Goal: Information Seeking & Learning: Find specific fact

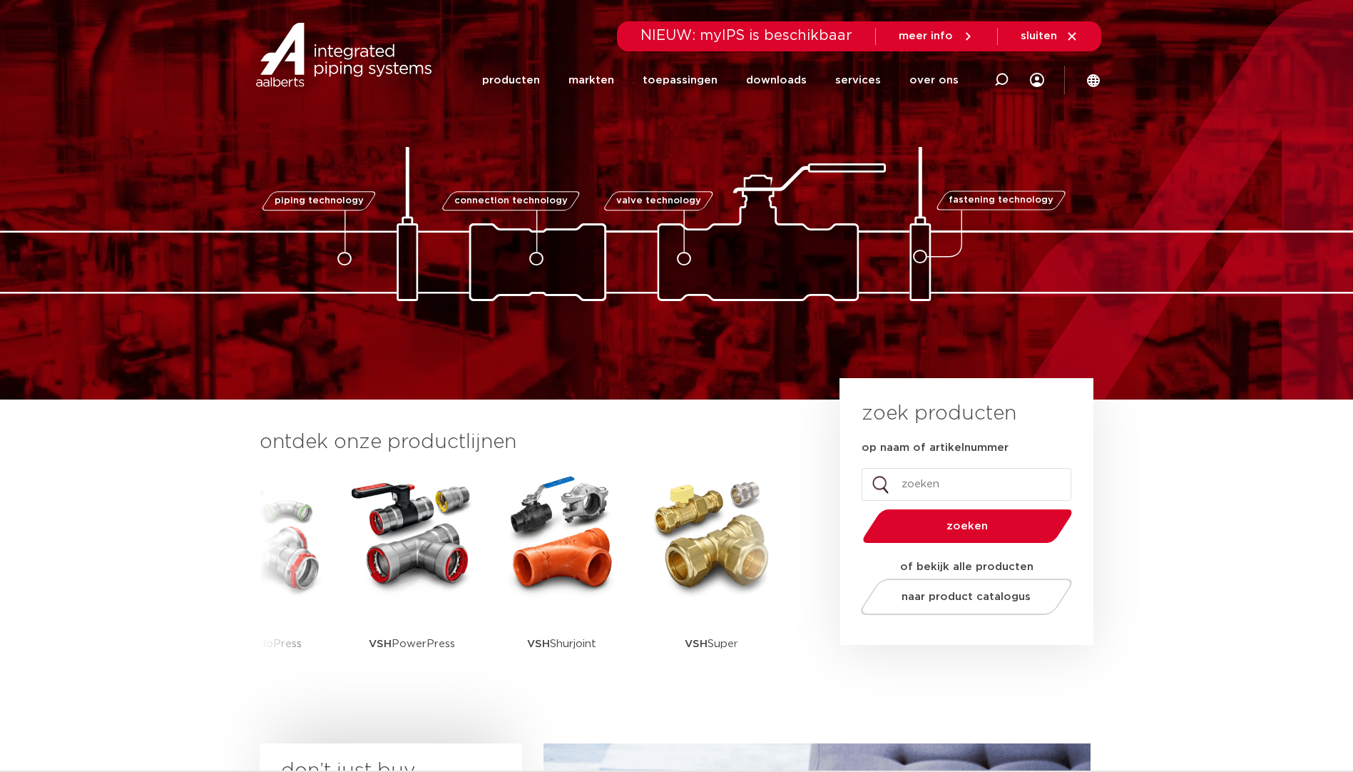
click at [450, 433] on h3 "ontdek onze productlijnen" at bounding box center [526, 442] width 532 height 29
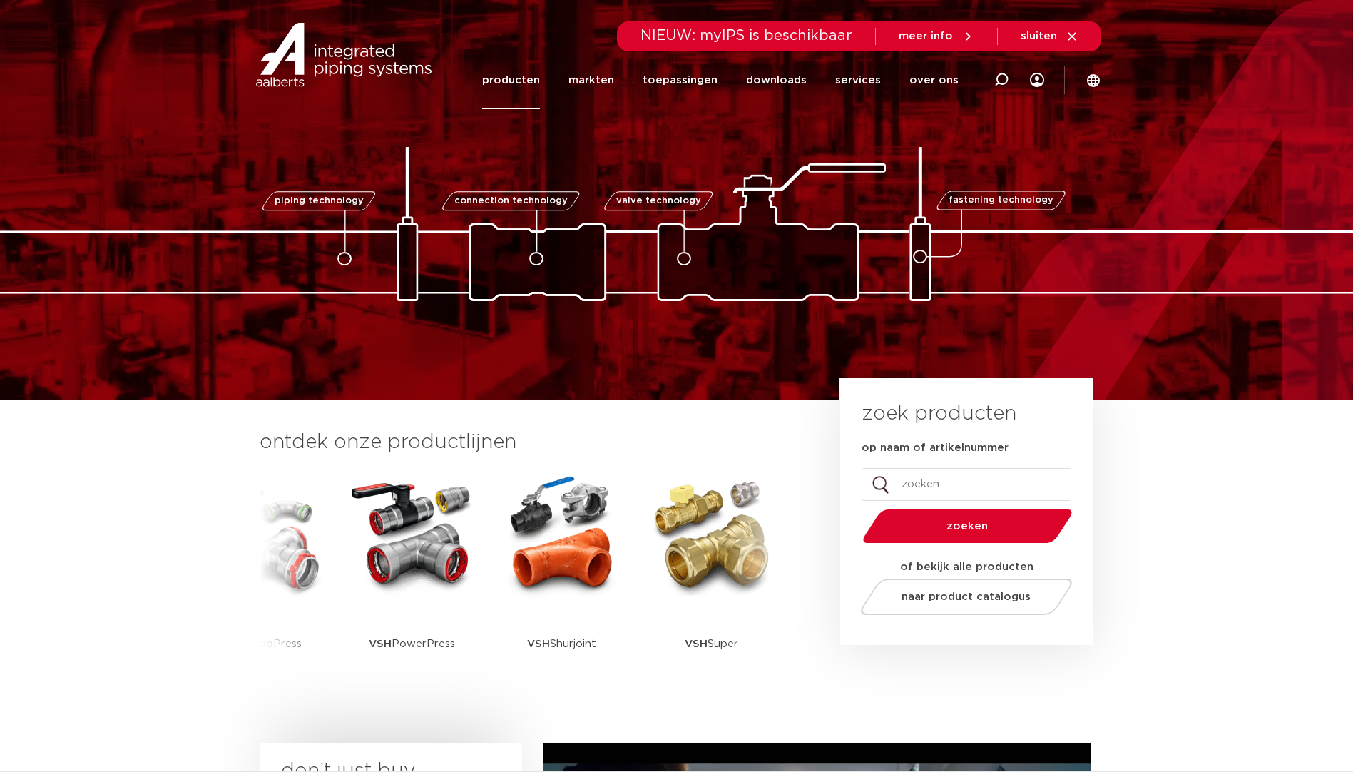
click at [539, 81] on link "producten" at bounding box center [511, 80] width 58 height 58
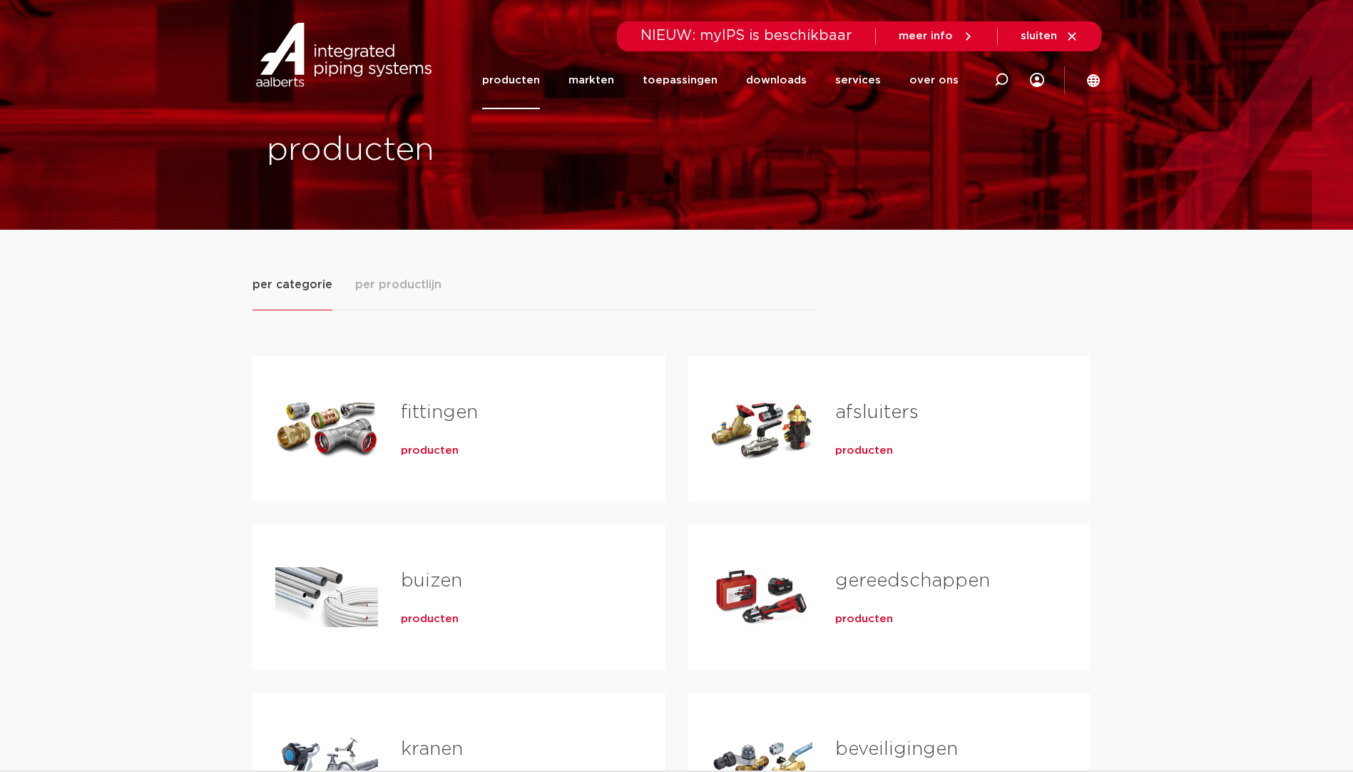
scroll to position [71, 0]
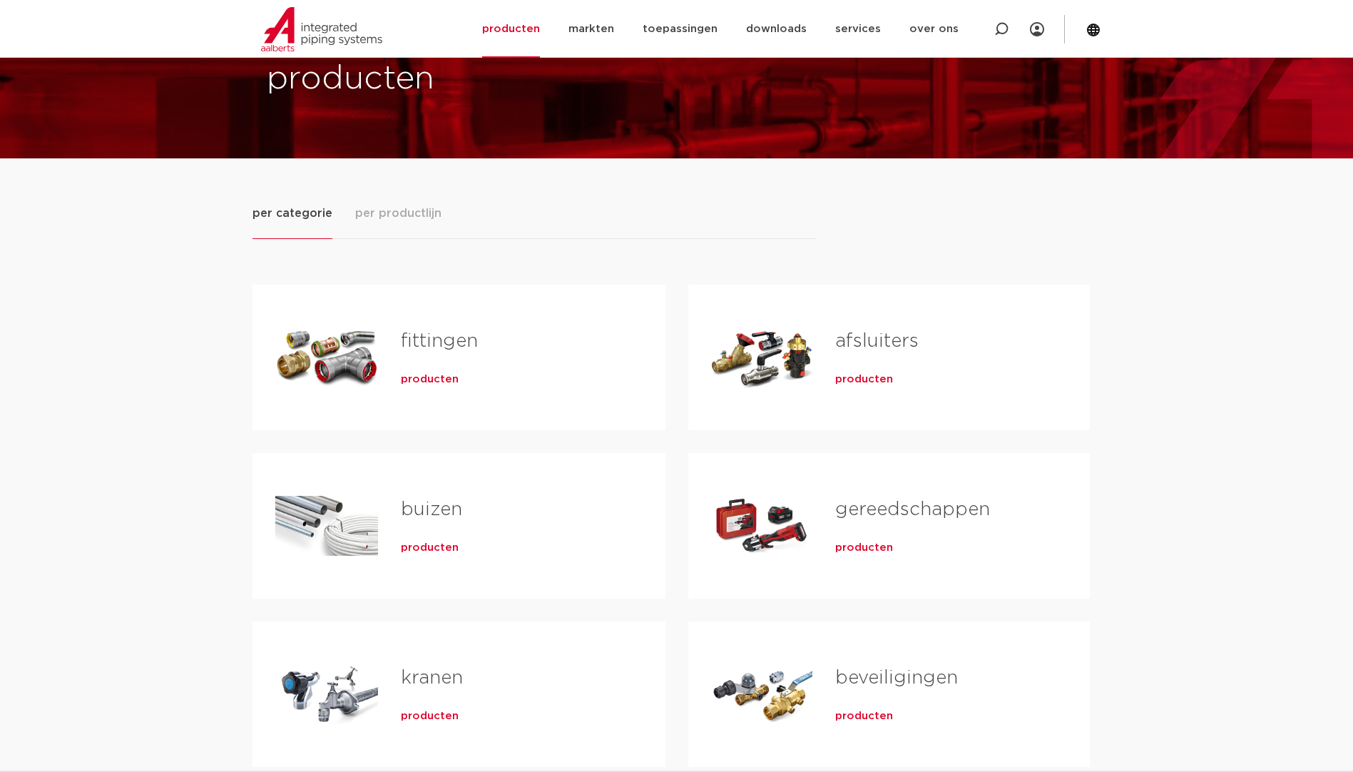
click at [423, 377] on span "producten" at bounding box center [430, 379] width 58 height 14
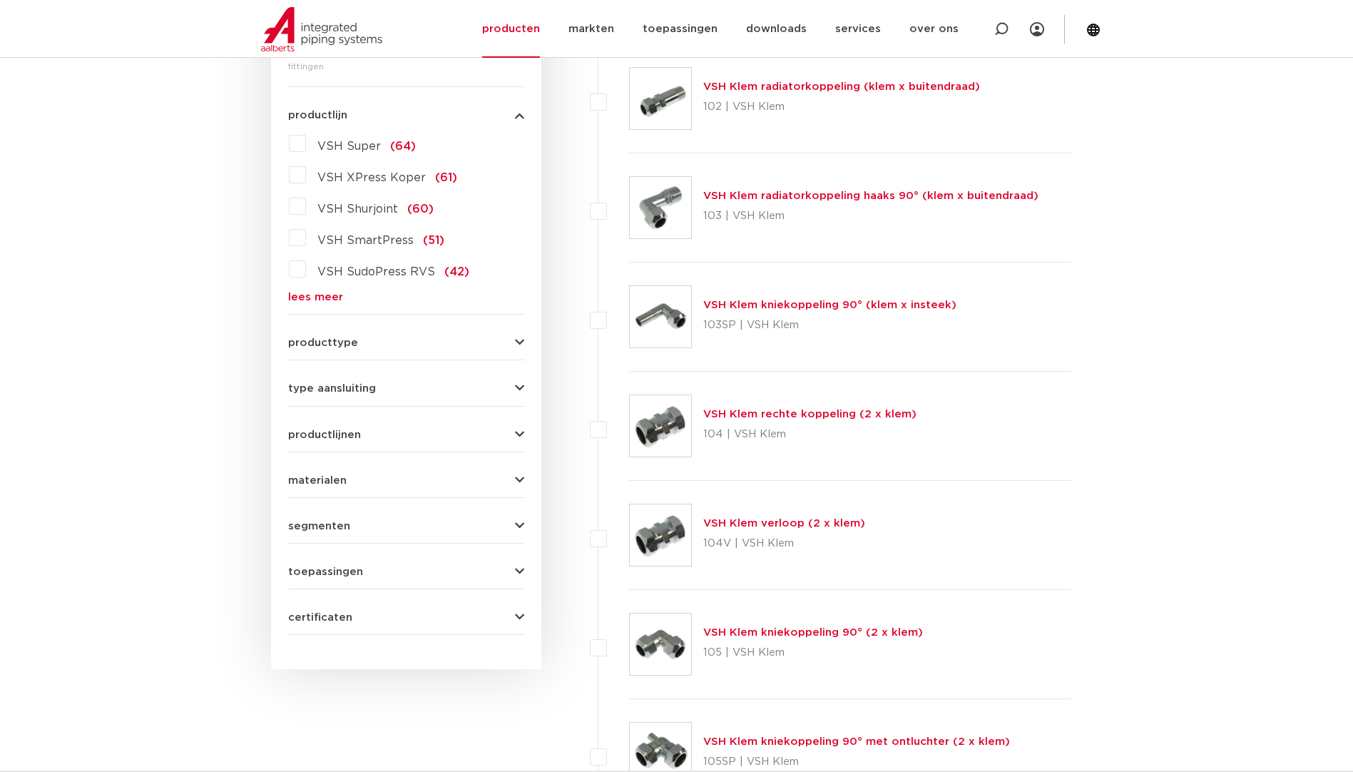
scroll to position [231, 0]
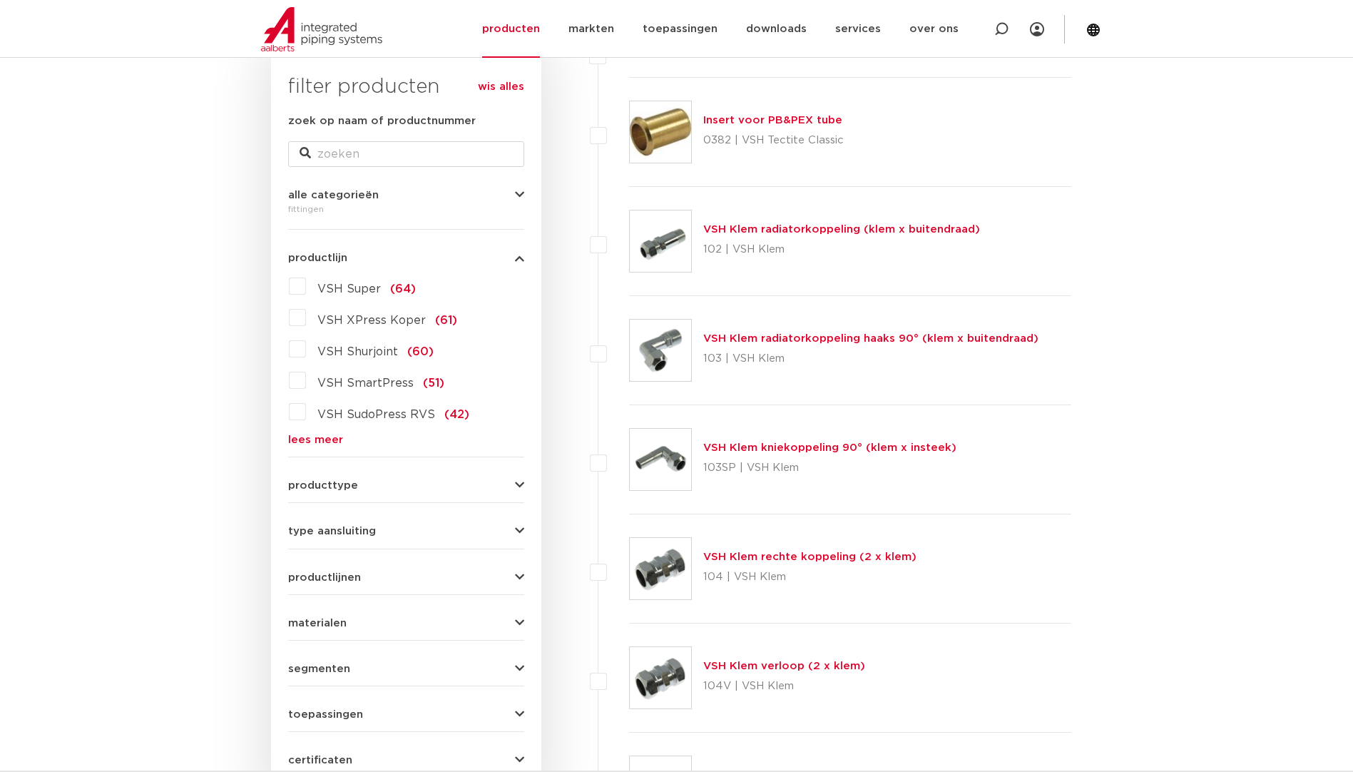
click at [316, 434] on link "lees meer" at bounding box center [406, 439] width 236 height 11
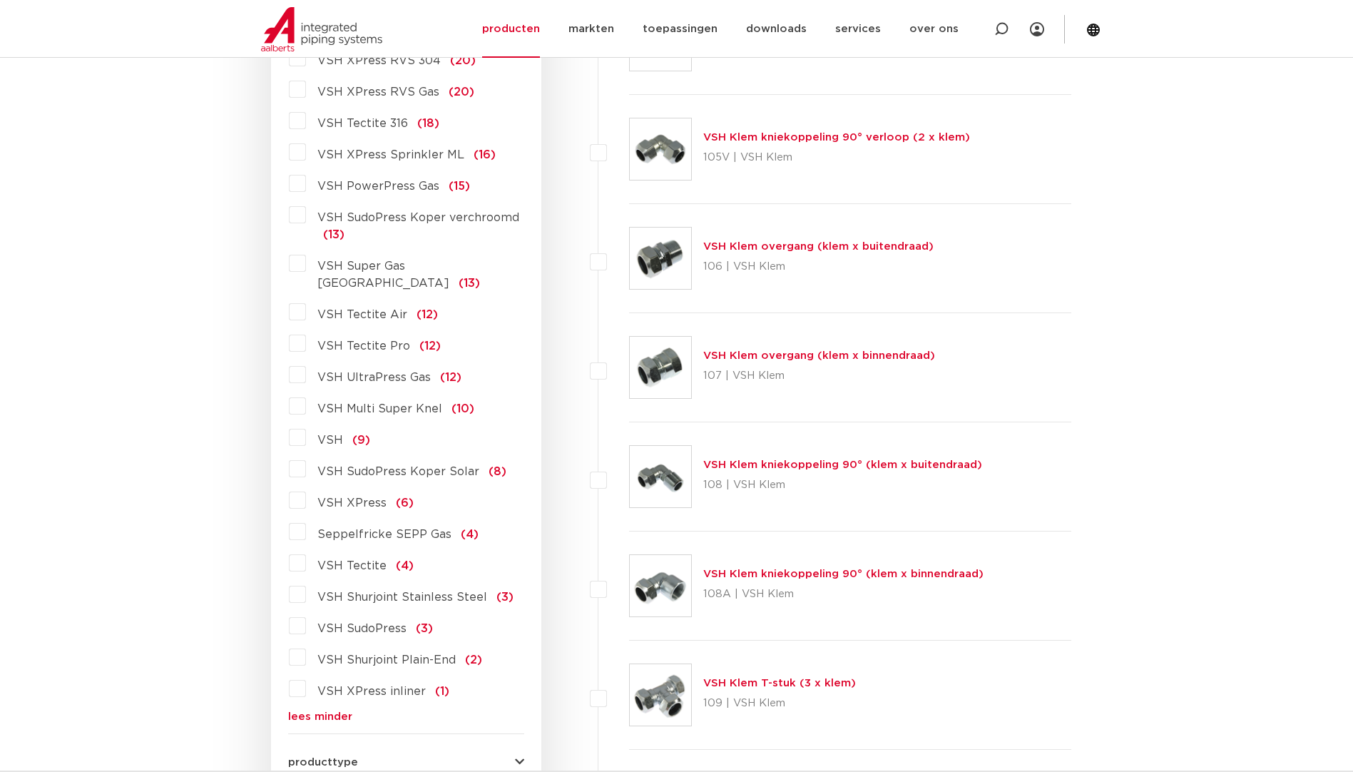
scroll to position [944, 0]
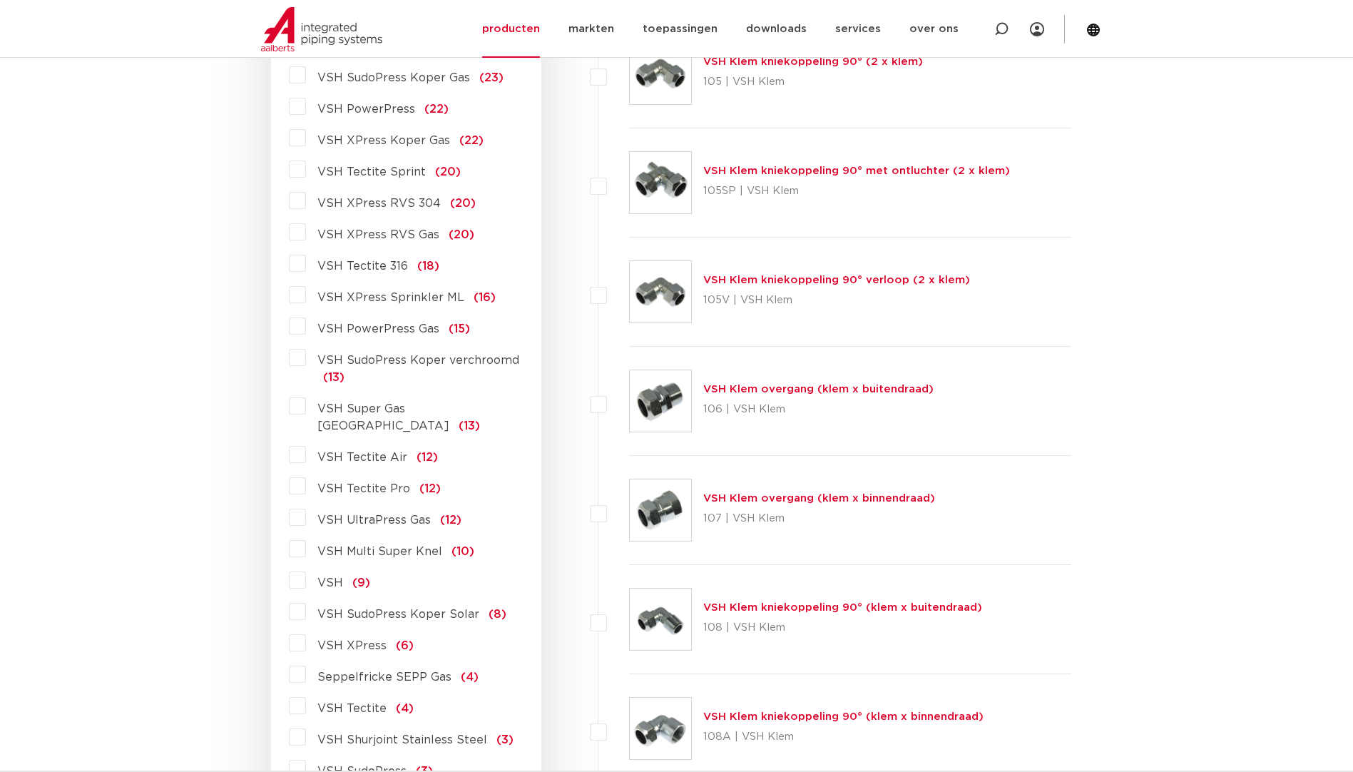
click at [306, 330] on label "VSH PowerPress Gas (15)" at bounding box center [388, 325] width 164 height 23
click at [0, 0] on input "VSH PowerPress Gas (15)" at bounding box center [0, 0] width 0 height 0
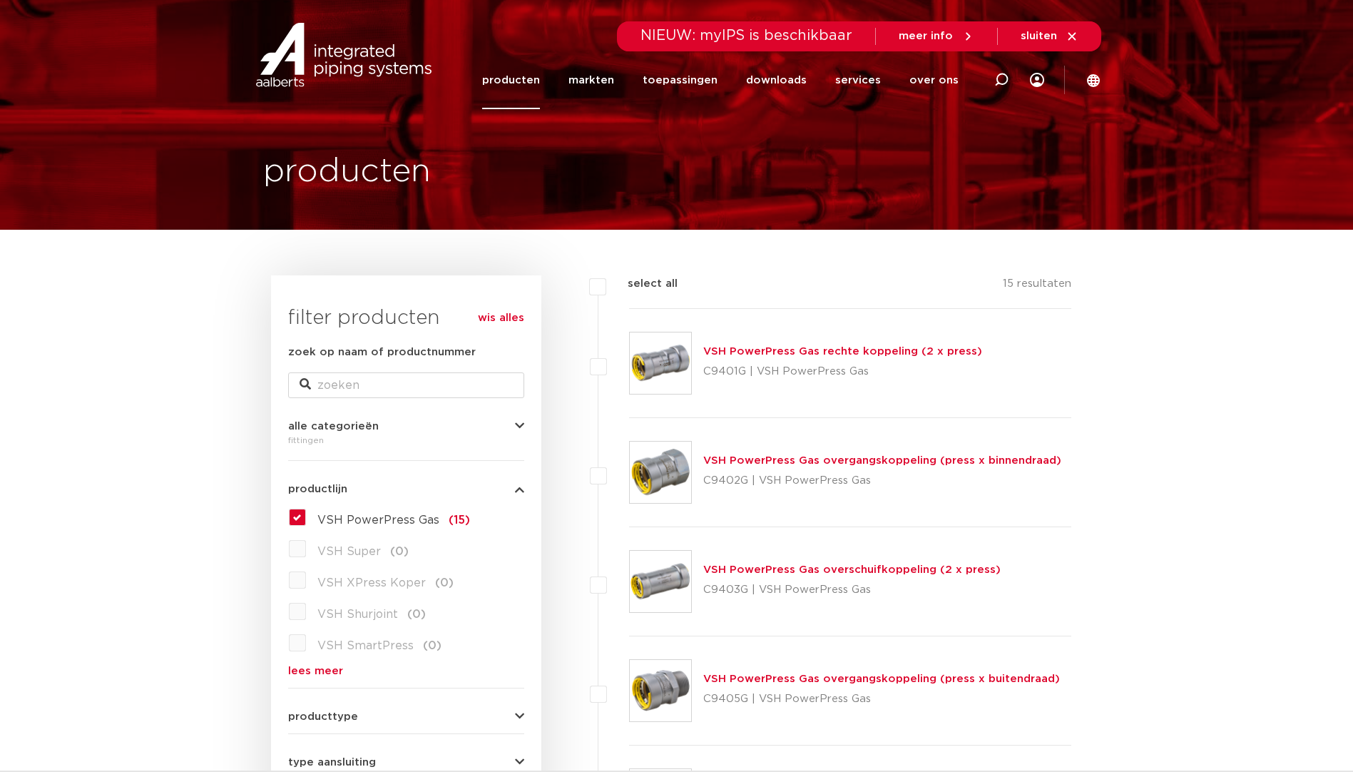
click at [306, 512] on label "VSH PowerPress Gas (15)" at bounding box center [388, 517] width 164 height 23
click at [0, 0] on input "VSH PowerPress Gas (15)" at bounding box center [0, 0] width 0 height 0
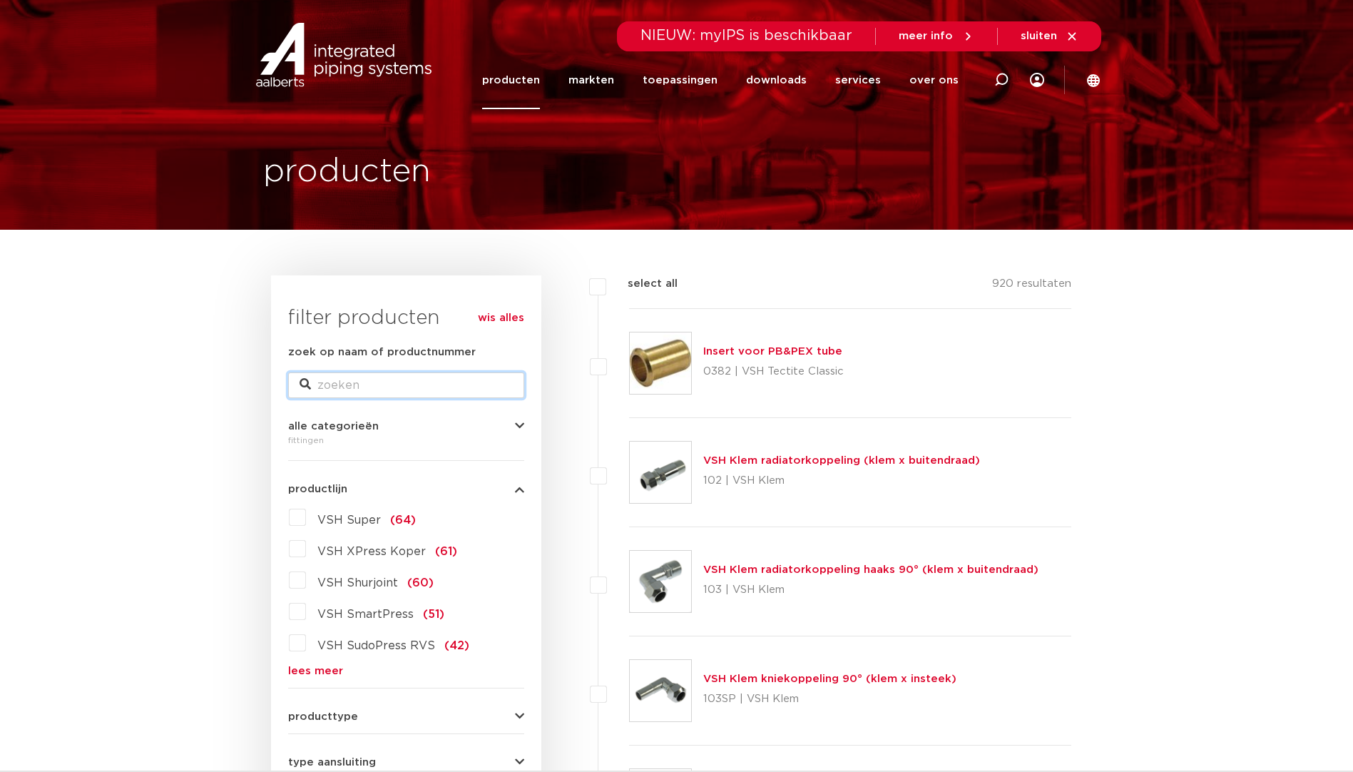
click at [396, 376] on input "zoek op naam of productnummer" at bounding box center [406, 385] width 236 height 26
type input "powerpress staal t"
